Goal: Transaction & Acquisition: Book appointment/travel/reservation

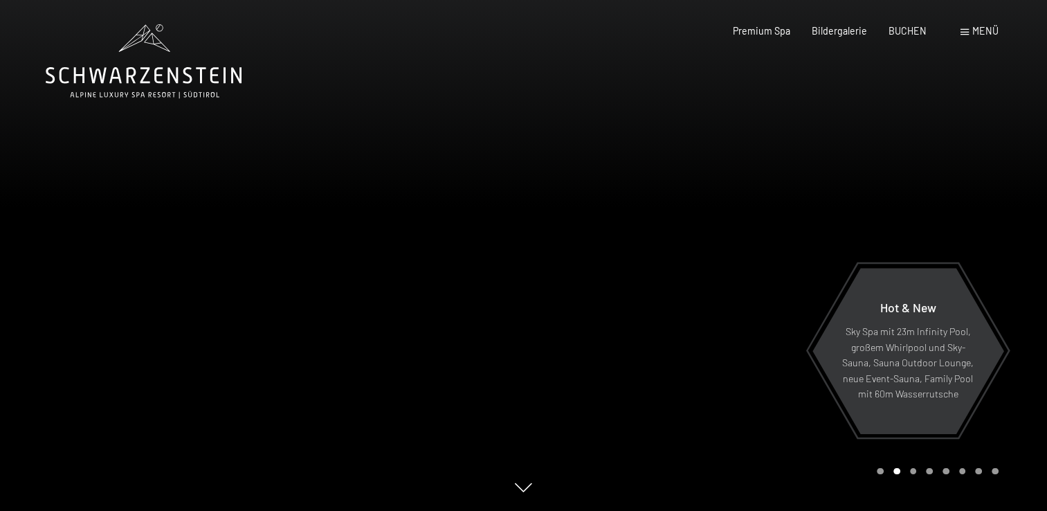
click at [985, 28] on span "Menü" at bounding box center [985, 31] width 26 height 12
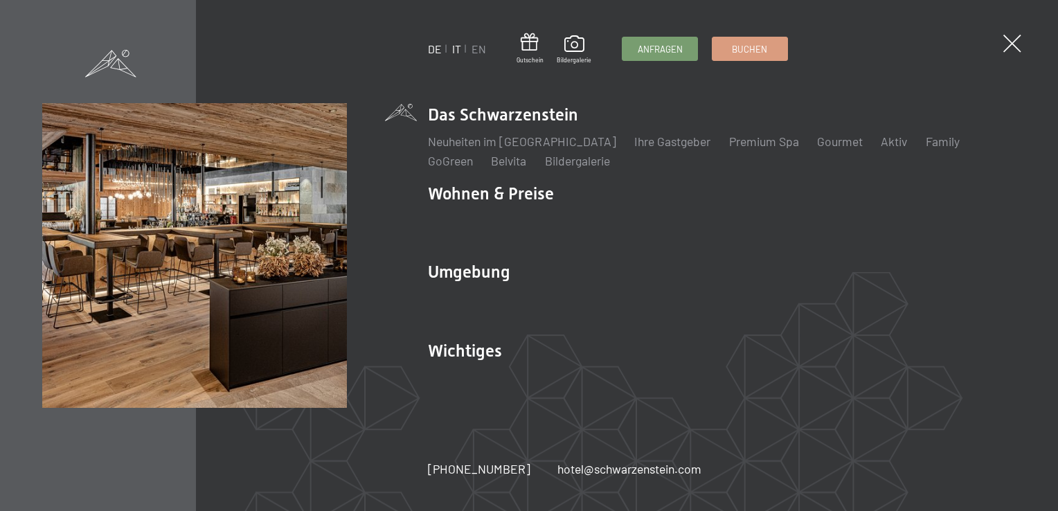
click at [457, 43] on link "IT" at bounding box center [456, 48] width 9 height 13
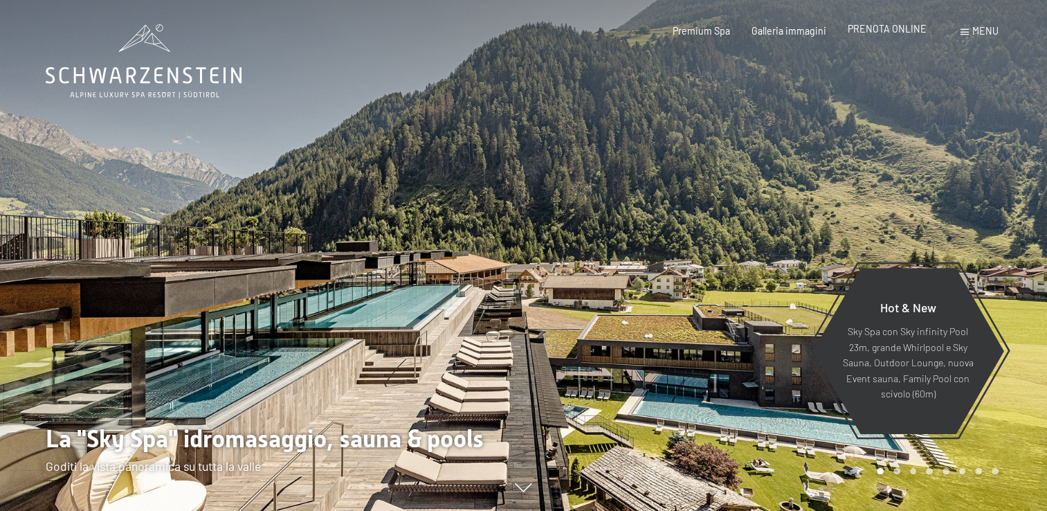
click at [917, 31] on span "PRENOTA ONLINE" at bounding box center [887, 29] width 79 height 12
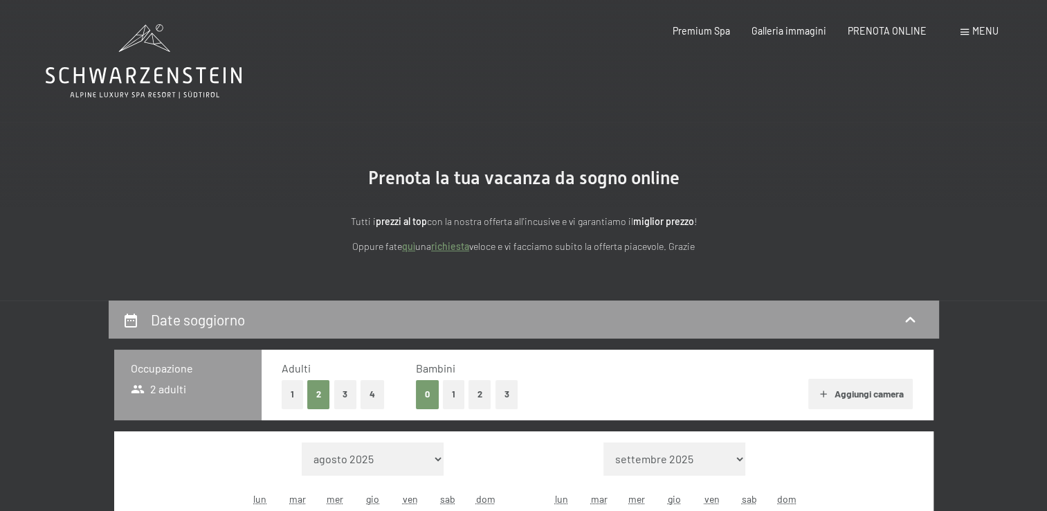
click at [454, 397] on button "1" at bounding box center [453, 394] width 21 height 28
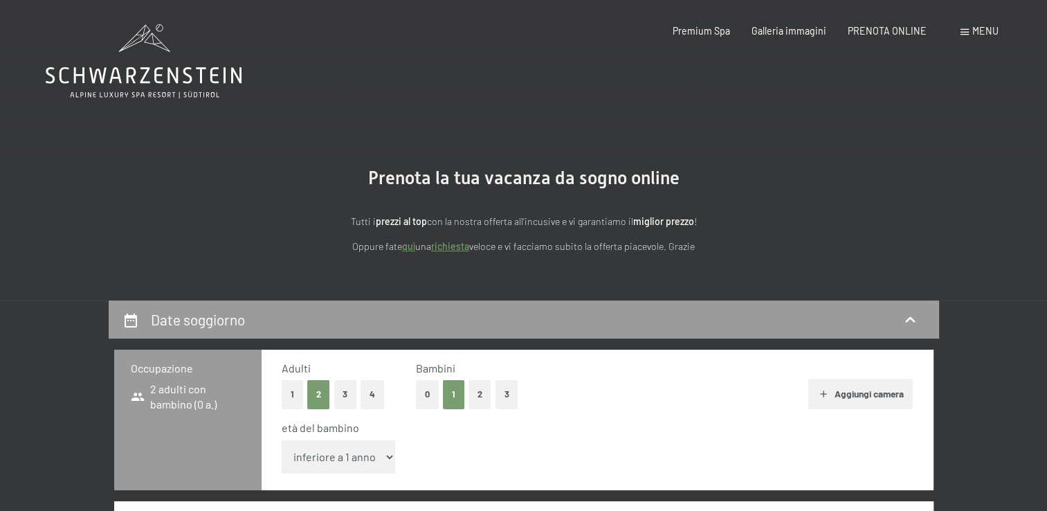
click at [388, 454] on select "inferiore a 1 anno 1 anno 2 anni 3 anni 4 anni 5 anni 6 anni 7 anni 8 anni 9 an…" at bounding box center [339, 456] width 114 height 33
select select "5"
click at [282, 440] on select "inferiore a 1 anno 1 anno 2 anni 3 anni 4 anni 5 anni 6 anni 7 anni 8 anni 9 an…" at bounding box center [339, 456] width 114 height 33
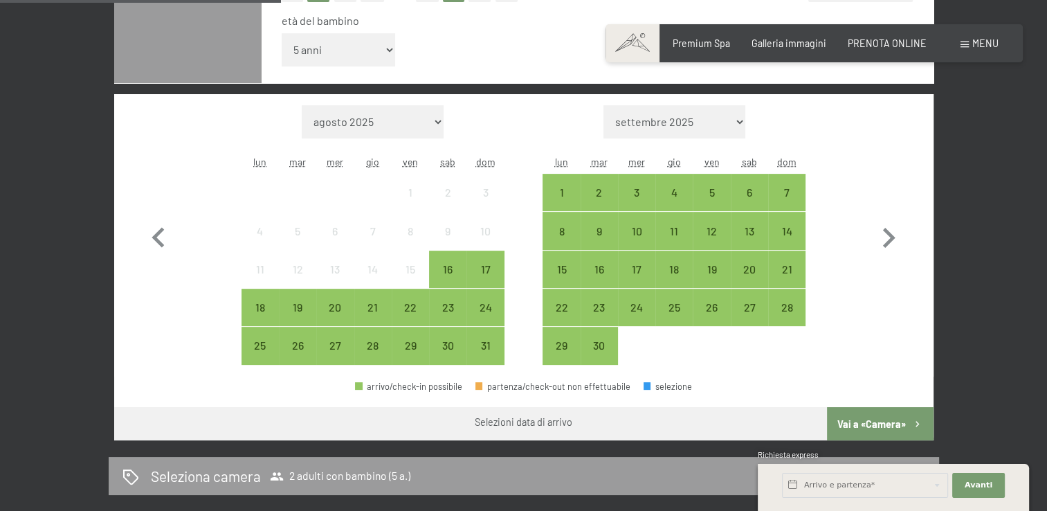
scroll to position [415, 0]
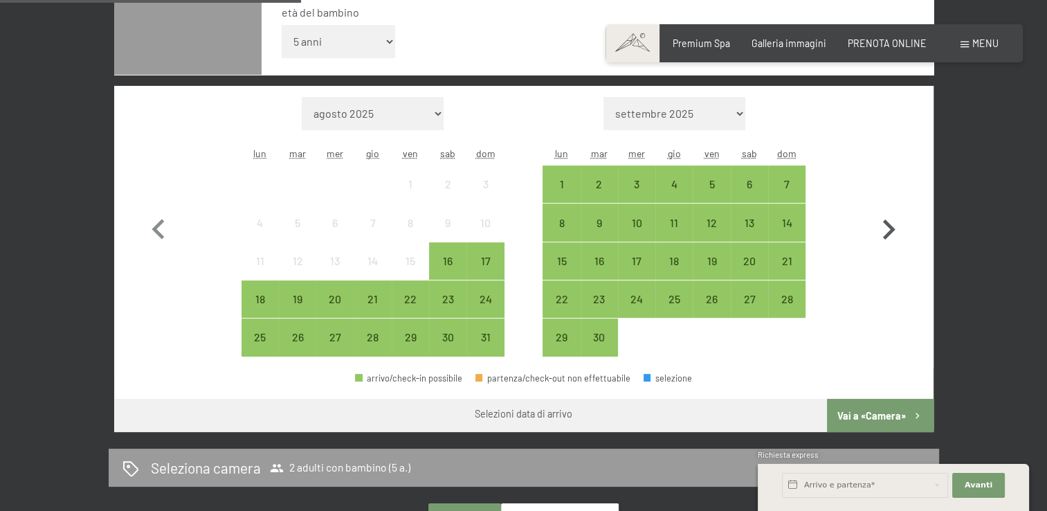
click at [889, 226] on icon "button" at bounding box center [889, 229] width 12 height 20
select select "2025-09-01"
select select "2025-10-01"
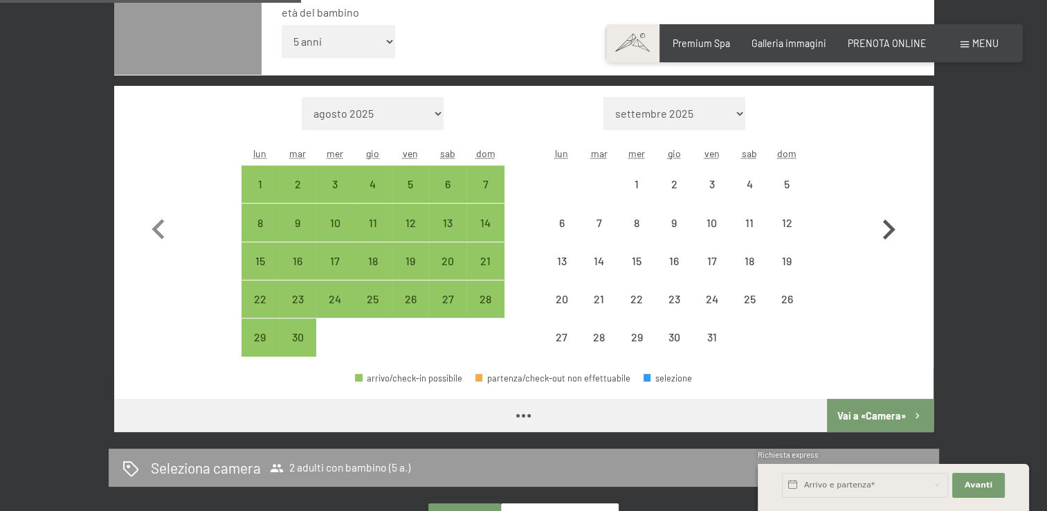
click at [889, 226] on icon "button" at bounding box center [889, 229] width 12 height 20
select select "2025-10-01"
select select "2025-11-01"
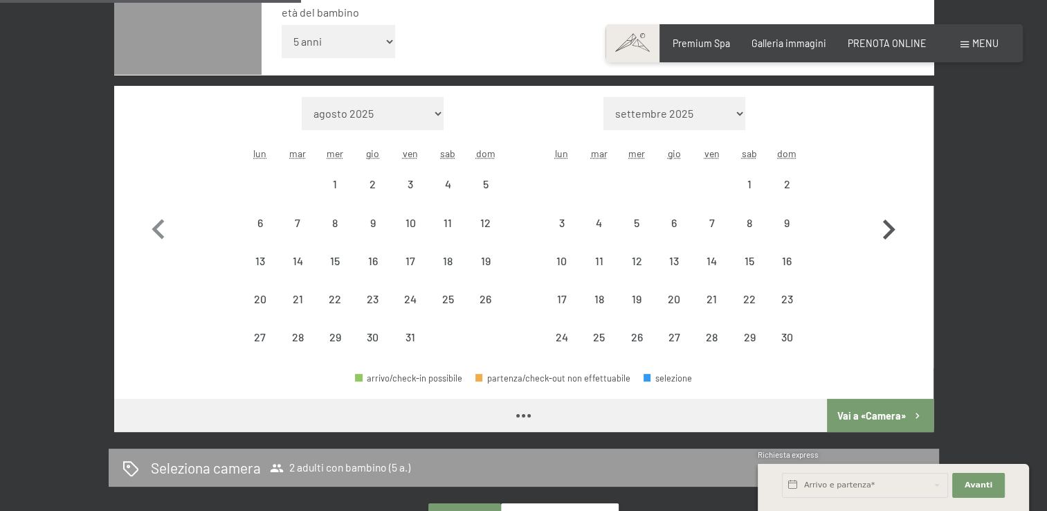
select select "2025-10-01"
select select "2025-11-01"
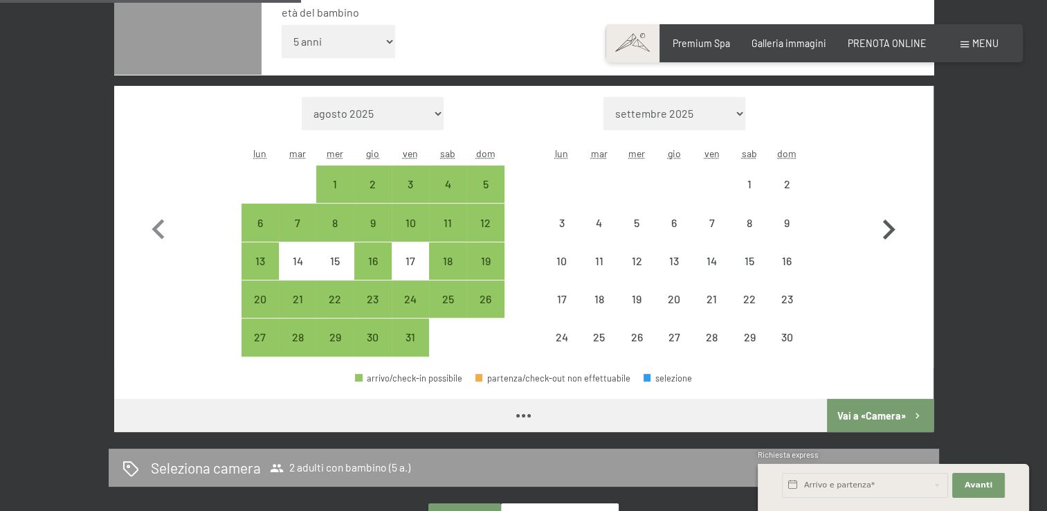
select select "2025-10-01"
select select "2025-11-01"
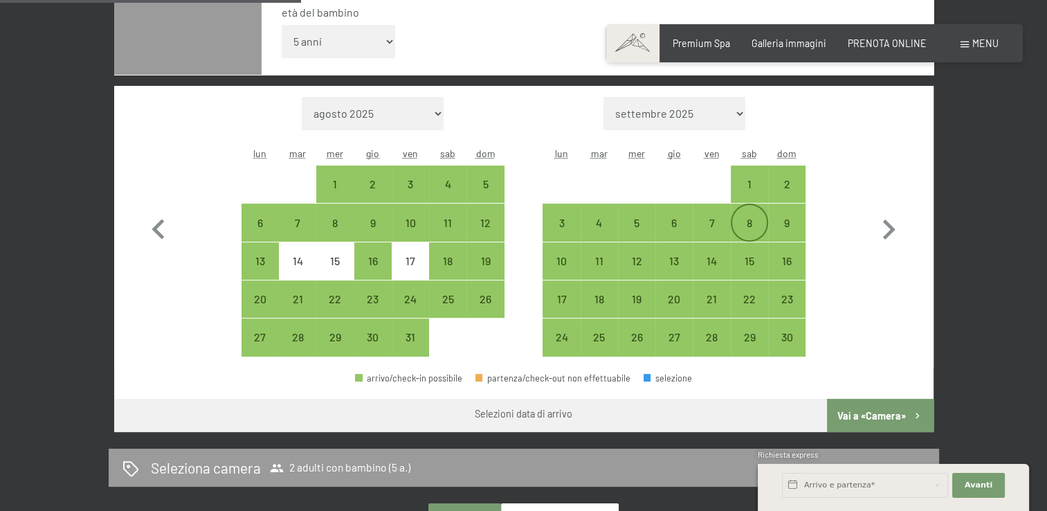
click at [759, 221] on div "8" at bounding box center [749, 234] width 35 height 35
select select "2025-10-01"
select select "2025-11-01"
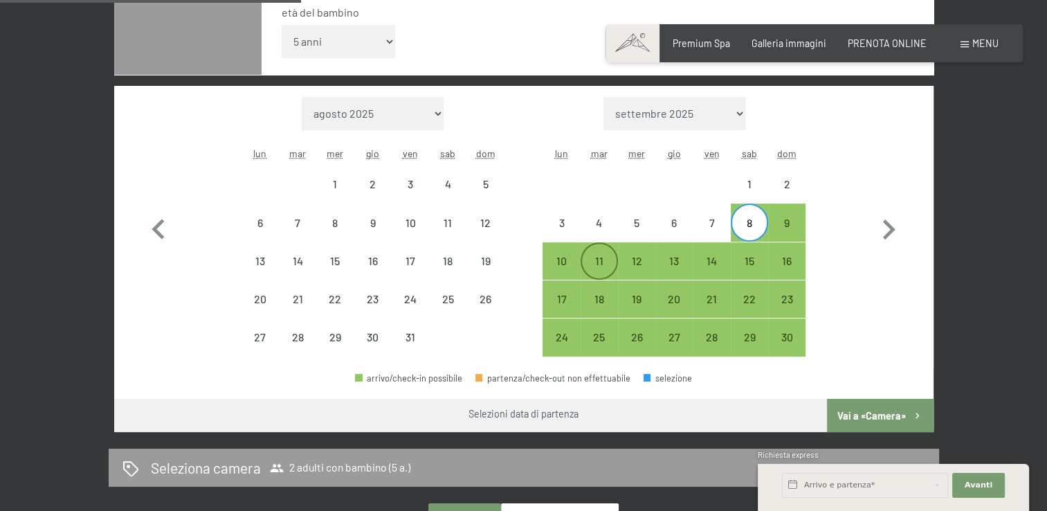
click at [595, 270] on div "11" at bounding box center [599, 272] width 35 height 35
select select "2025-10-01"
select select "2025-11-01"
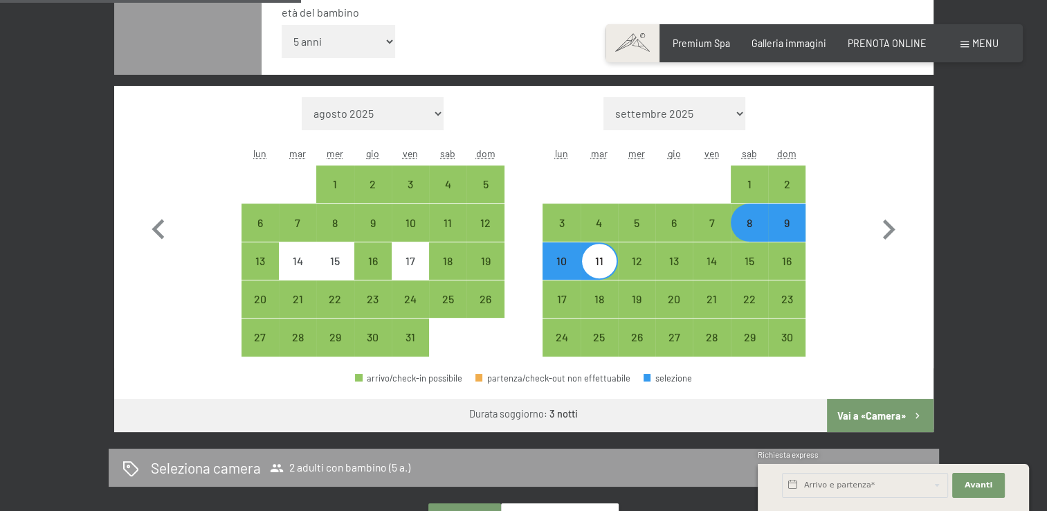
click at [897, 411] on button "Vai a «Camera»" at bounding box center [880, 415] width 106 height 33
select select "2025-10-01"
select select "2025-11-01"
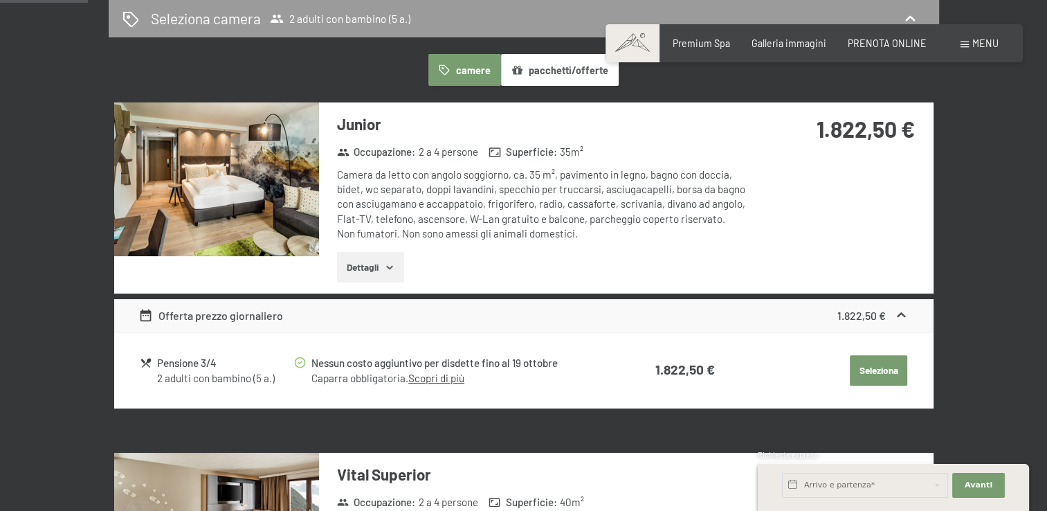
scroll to position [327, 0]
